Goal: Information Seeking & Learning: Learn about a topic

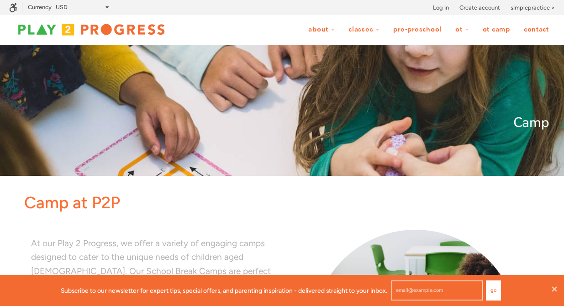
scroll to position [0, 0]
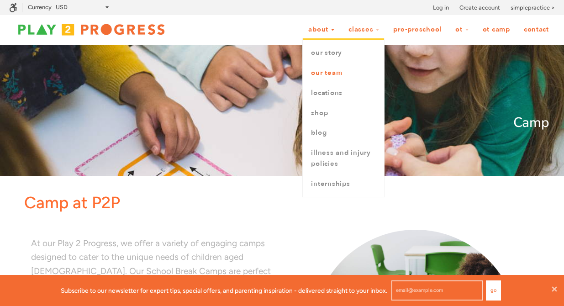
click at [332, 74] on link "Our Team" at bounding box center [343, 73] width 81 height 20
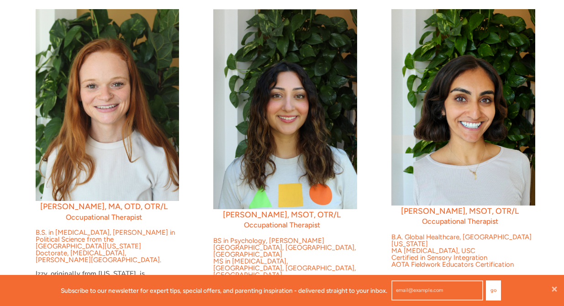
scroll to position [1296, 0]
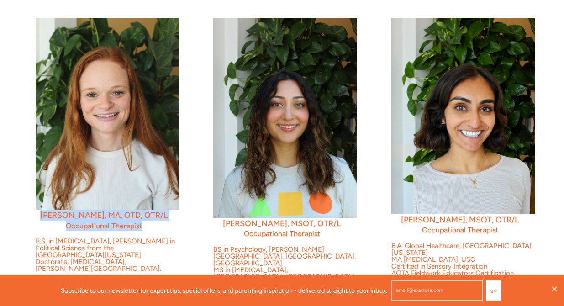
drag, startPoint x: 148, startPoint y: 206, endPoint x: 52, endPoint y: 193, distance: 97.6
click at [52, 193] on div "Dr. Izzy Riley, MA, OTD, OTR/L Occupational Therapist B.S. in Rehabilitation Ps…" at bounding box center [104, 235] width 164 height 434
copy div "Dr. Izzy Riley, MA, OTD, OTR/L Occupational Therapist"
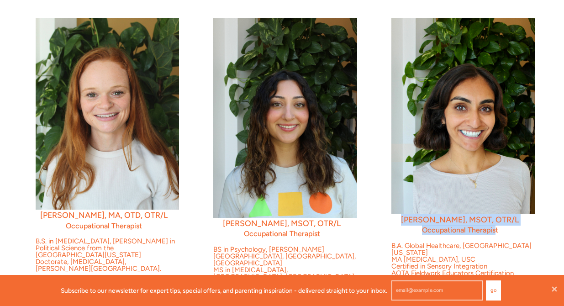
drag, startPoint x: 497, startPoint y: 209, endPoint x: 414, endPoint y: 200, distance: 83.2
click at [414, 200] on div "Sage Asher, MSOT, OTR/L Occupational Therapist B.A. Global Healthcare, Universi…" at bounding box center [460, 243] width 164 height 450
copy div "Sage Asher, MSOT, OTR/L Occupational Therapis"
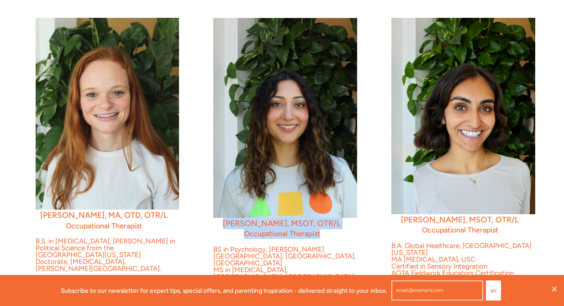
drag, startPoint x: 319, startPoint y: 212, endPoint x: 230, endPoint y: 201, distance: 89.2
click at [230, 201] on div "Ateet Shergill, MSOT, OTR/L Occupational Therapist BS in Psychology, Thiel Coll…" at bounding box center [282, 264] width 164 height 492
copy div "Ateet Shergill, MSOT, OTR/L Occupational Therapist"
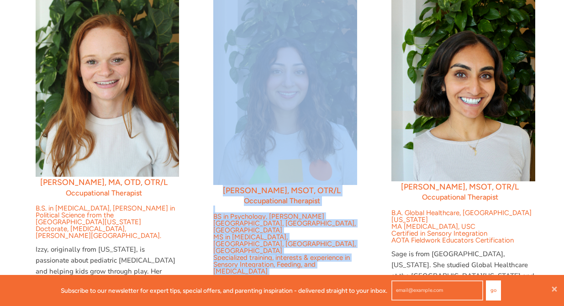
scroll to position [1294, 0]
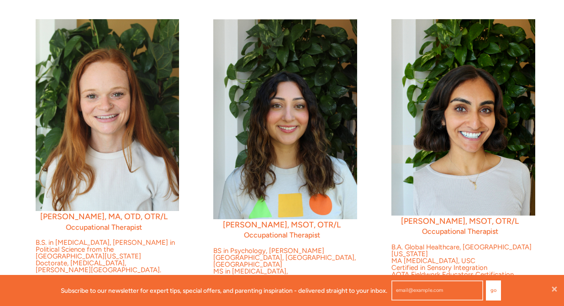
drag, startPoint x: 268, startPoint y: 178, endPoint x: 212, endPoint y: 268, distance: 105.2
click at [212, 268] on div "Ateet Shergill, MSOT, OTR/L Occupational Therapist BS in Psychology, Thiel Coll…" at bounding box center [282, 265] width 164 height 492
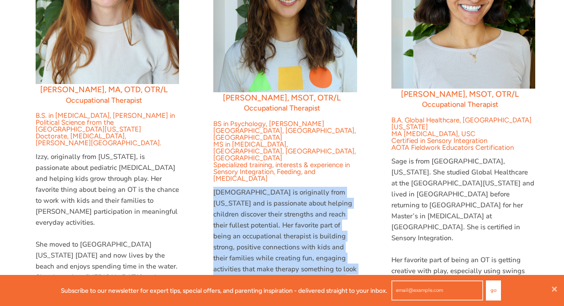
scroll to position [1423, 0]
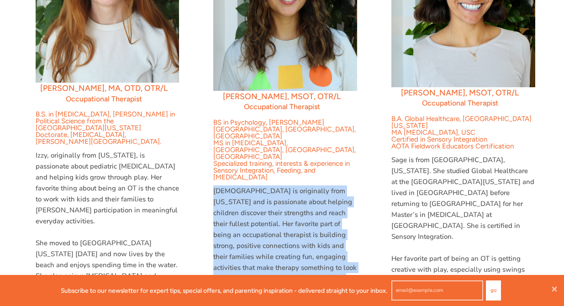
copy div "Ateet is originally from Pennsylvania and is passionate about helping children …"
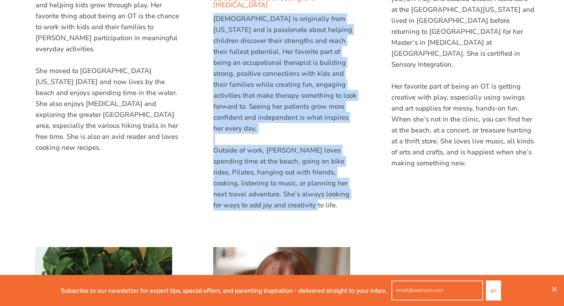
scroll to position [1602, 0]
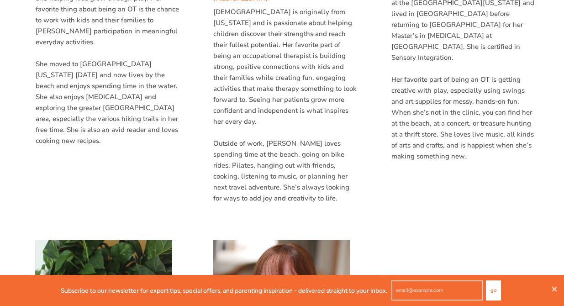
click at [476, 107] on p "Her favorite part of being an OT is getting creative with play, especially usin…" at bounding box center [463, 118] width 144 height 88
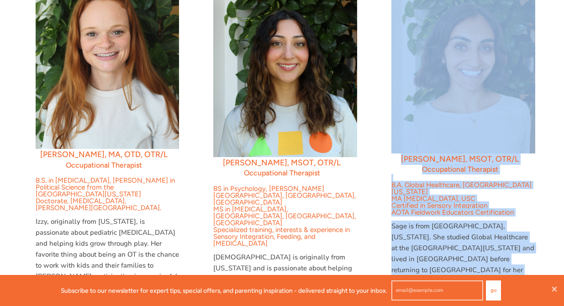
scroll to position [1272, 0]
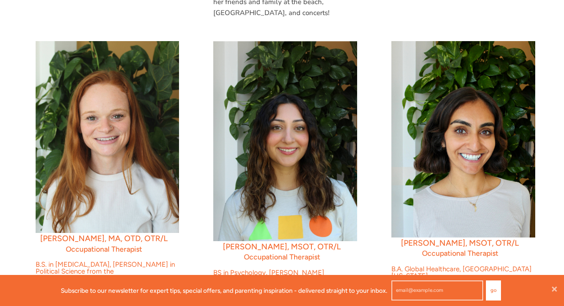
drag, startPoint x: 466, startPoint y: 107, endPoint x: 393, endPoint y: 274, distance: 182.5
click at [393, 274] on div "Sage Asher, MSOT, OTR/L Occupational Therapist B.A. Global Healthcare, Universi…" at bounding box center [460, 266] width 164 height 450
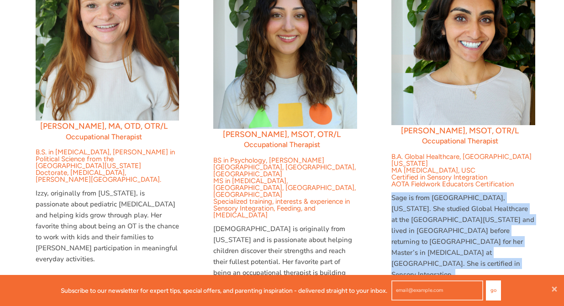
scroll to position [1399, 0]
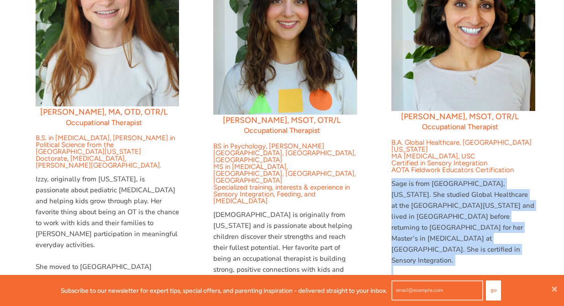
copy div "Sage is from Redondo Beach, California. She studied Global Healthcare at the Un…"
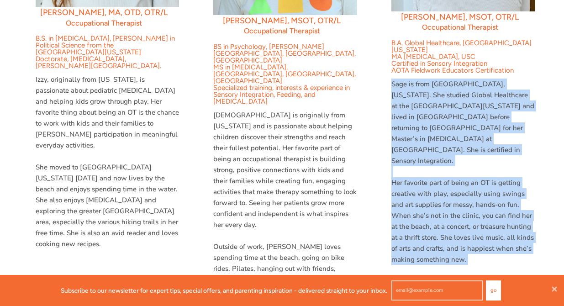
scroll to position [1500, 0]
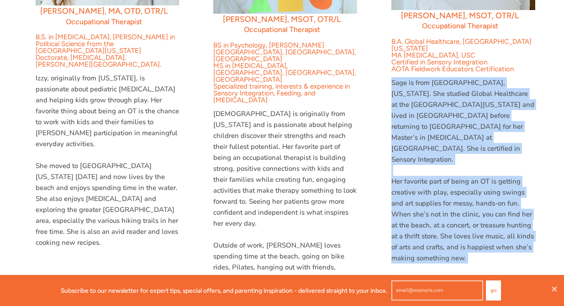
drag, startPoint x: 36, startPoint y: 55, endPoint x: 90, endPoint y: 208, distance: 162.3
click at [90, 208] on div "Izzy, originally from Wisconsin, is passionate about pediatric occupational the…" at bounding box center [108, 160] width 144 height 175
copy div "Izzy, originally from Wisconsin, is passionate about pediatric occupational the…"
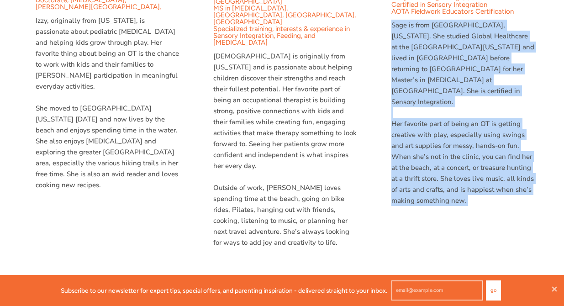
scroll to position [1557, 0]
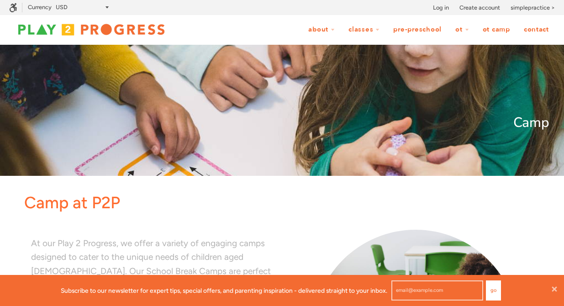
scroll to position [0, 0]
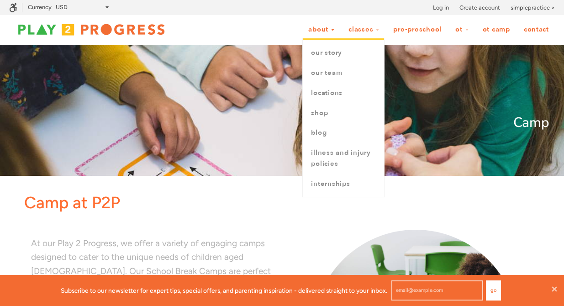
click at [312, 32] on link "About" at bounding box center [321, 29] width 38 height 17
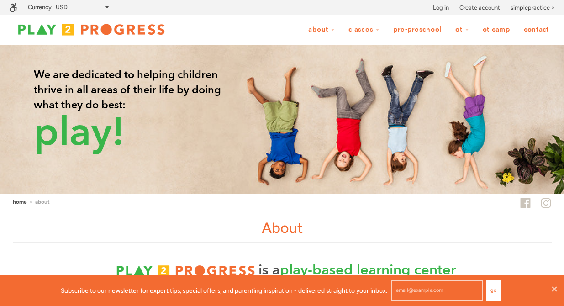
scroll to position [0, 0]
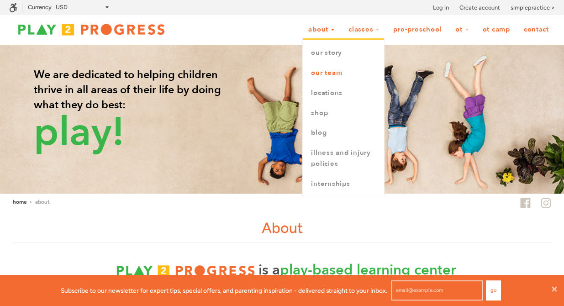
click at [321, 73] on link "Our Team" at bounding box center [343, 73] width 81 height 20
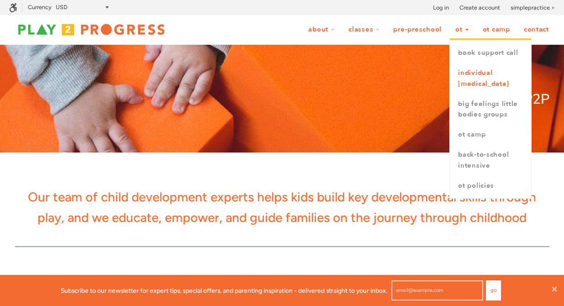
click at [475, 74] on link "Individual [MEDICAL_DATA]" at bounding box center [490, 78] width 81 height 31
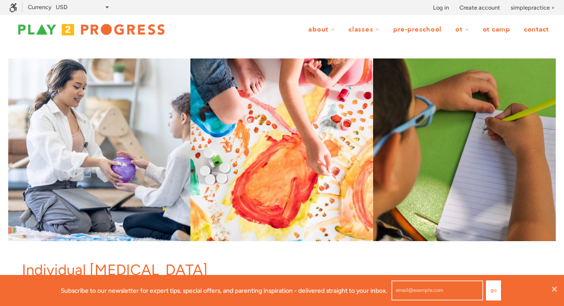
scroll to position [0, 0]
click at [270, 153] on img at bounding box center [281, 149] width 183 height 183
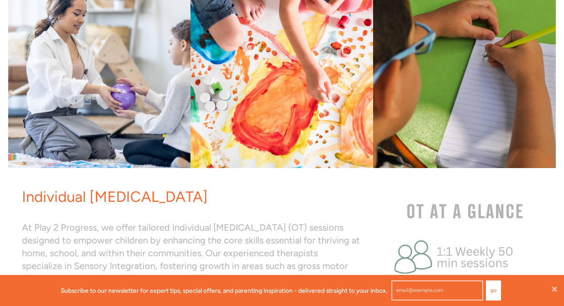
scroll to position [0, 0]
